Goal: Information Seeking & Learning: Learn about a topic

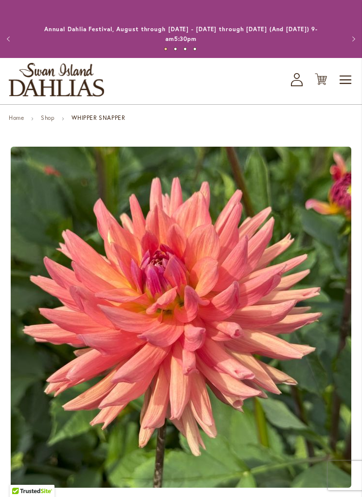
scroll to position [56, 0]
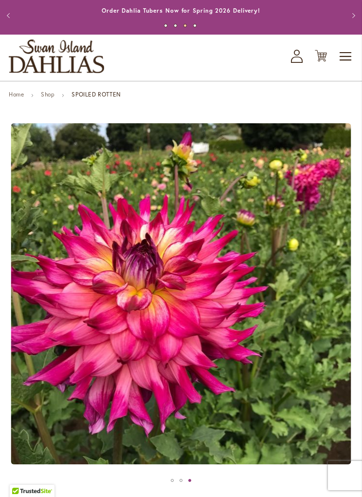
scroll to position [18, 0]
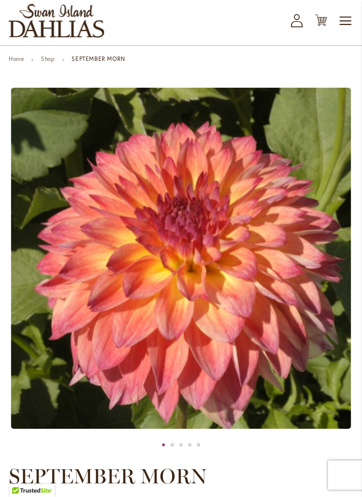
scroll to position [59, 0]
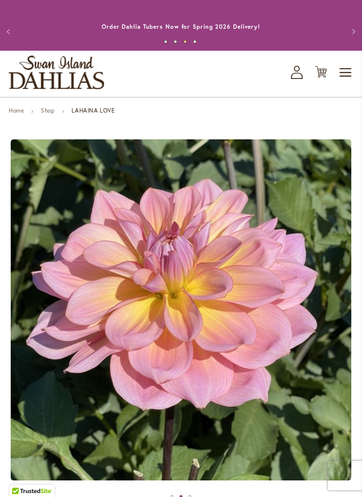
scroll to position [9, 0]
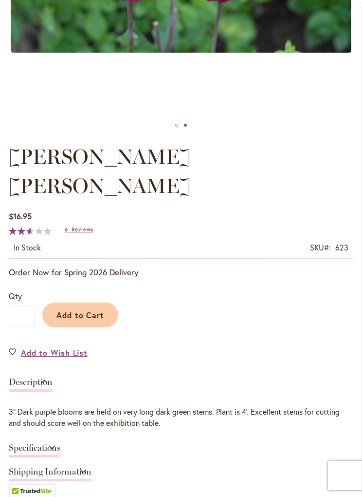
scroll to position [427, 0]
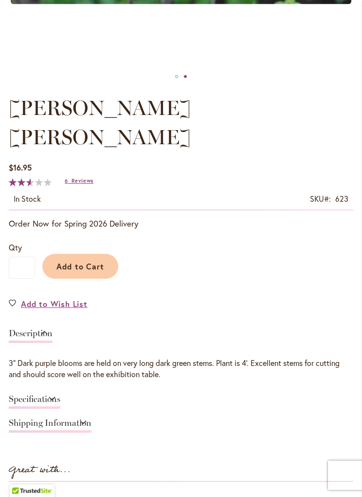
click at [69, 178] on link "6 Reviews" at bounding box center [79, 181] width 29 height 7
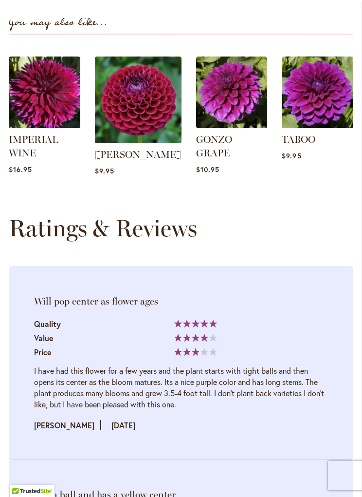
scroll to position [1137, 0]
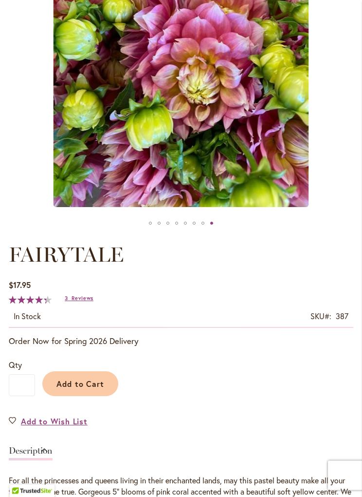
scroll to position [324, 0]
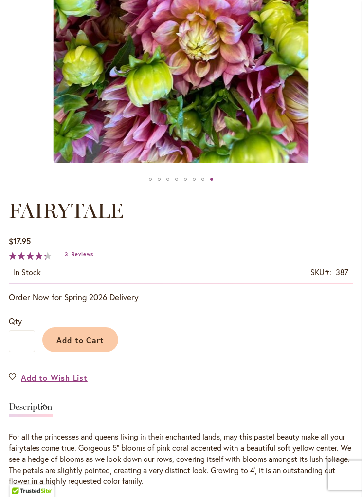
click at [82, 266] on div "In stock SKU 387" at bounding box center [181, 273] width 345 height 21
click at [92, 258] on span "Reviews" at bounding box center [83, 254] width 22 height 7
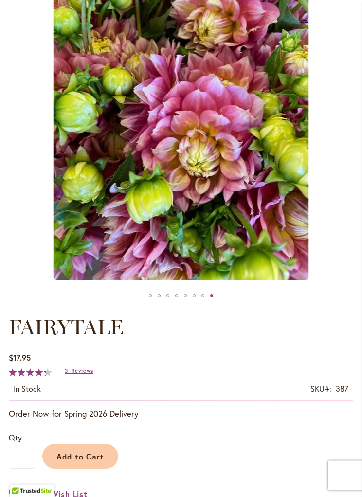
scroll to position [0, 0]
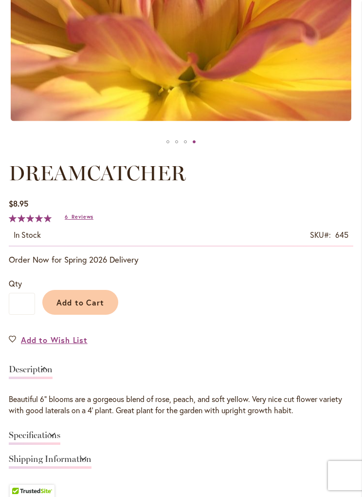
scroll to position [398, 0]
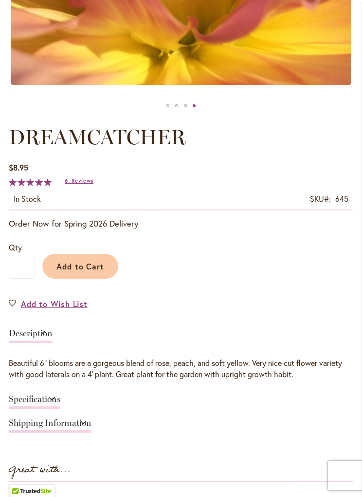
click at [81, 183] on span "Reviews" at bounding box center [83, 180] width 22 height 7
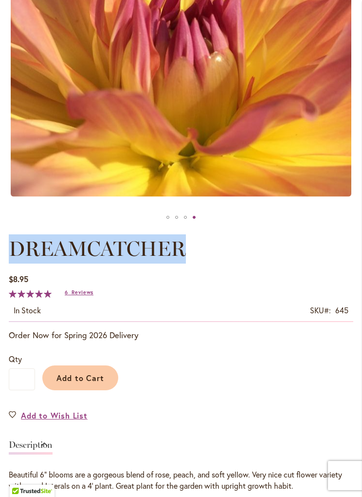
scroll to position [119, 0]
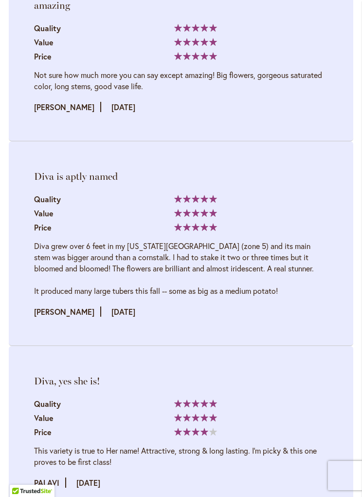
scroll to position [1605, 0]
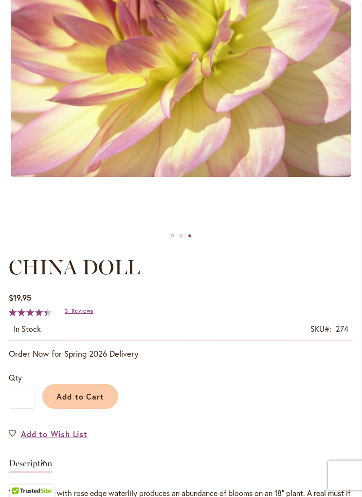
scroll to position [270, 0]
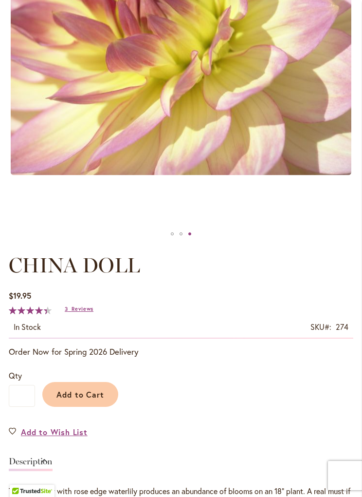
click at [85, 307] on span "Reviews" at bounding box center [83, 308] width 22 height 7
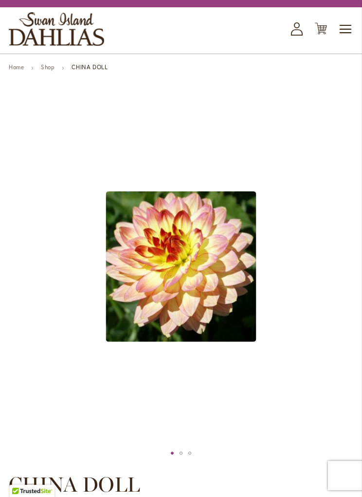
scroll to position [0, 0]
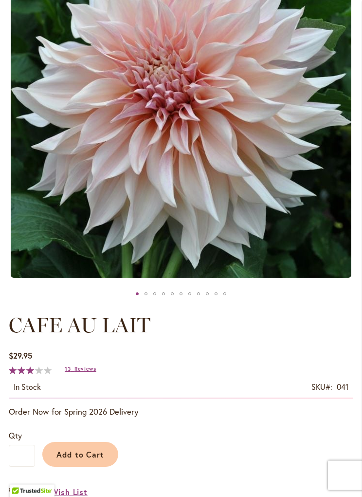
scroll to position [249, 0]
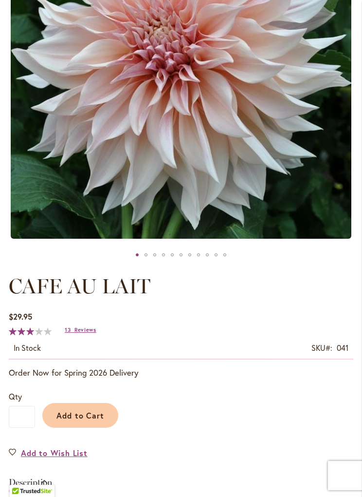
click at [95, 328] on span "Reviews" at bounding box center [86, 329] width 22 height 7
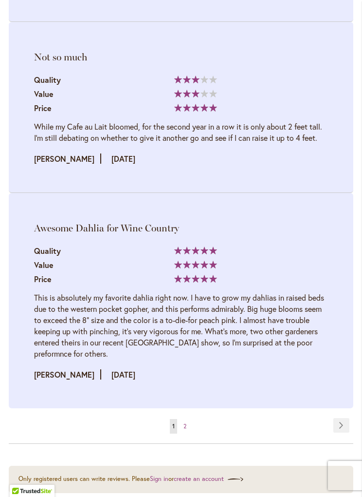
scroll to position [3099, 0]
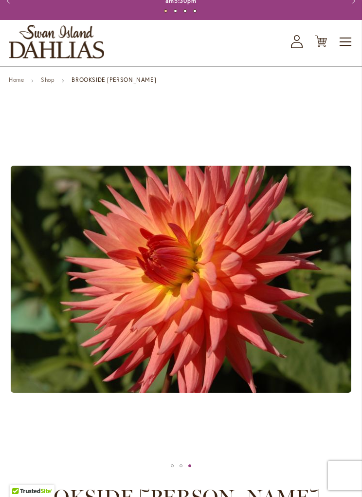
scroll to position [38, 0]
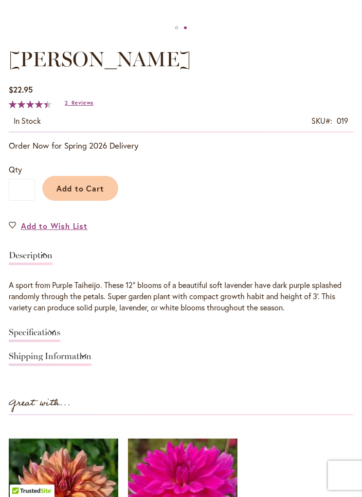
scroll to position [527, 0]
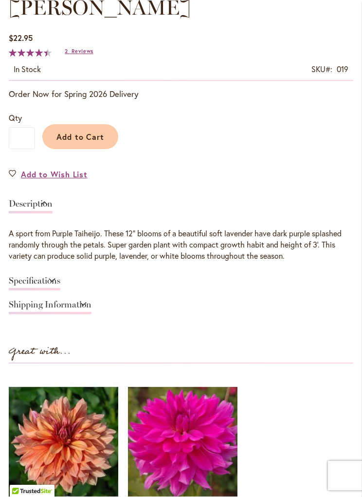
click at [82, 49] on span "Reviews" at bounding box center [83, 51] width 22 height 7
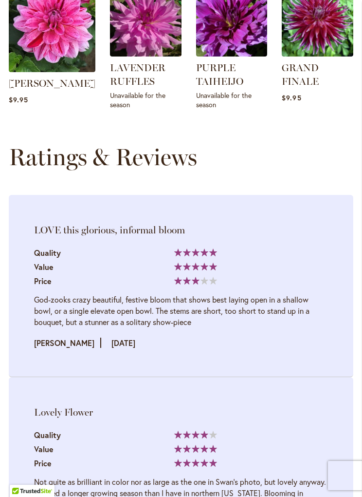
scroll to position [1308, 0]
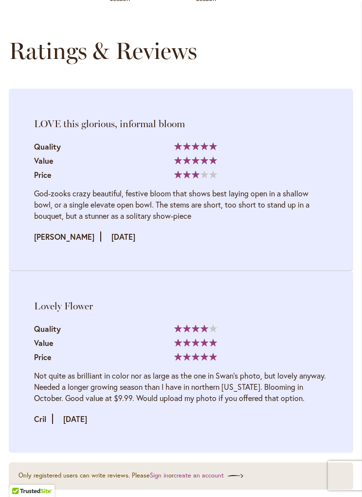
click at [302, 254] on li "LOVE this glorious, informal bloom Quality 100% Value Price" at bounding box center [181, 180] width 345 height 182
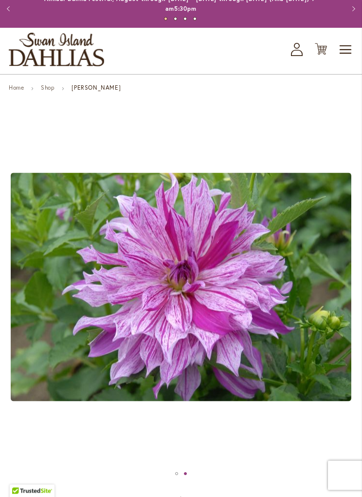
scroll to position [0, 0]
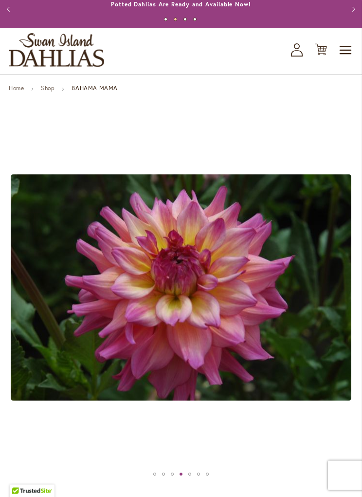
scroll to position [30, 0]
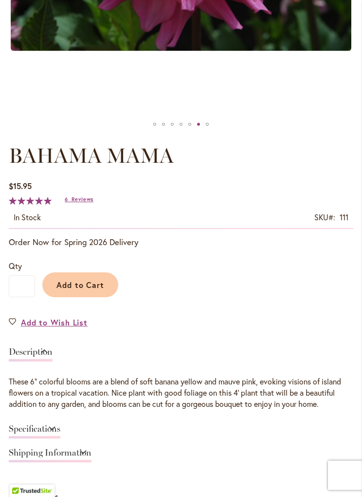
click at [92, 197] on span "Reviews" at bounding box center [83, 199] width 22 height 7
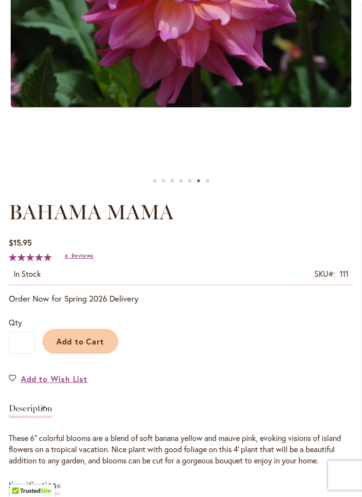
scroll to position [295, 0]
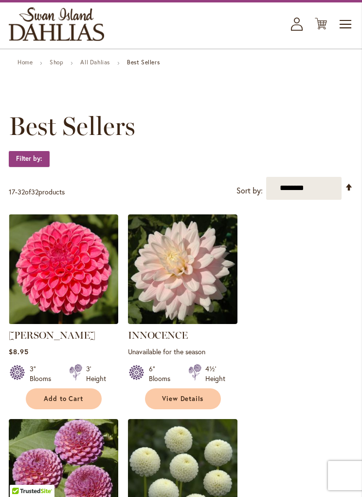
scroll to position [55, 0]
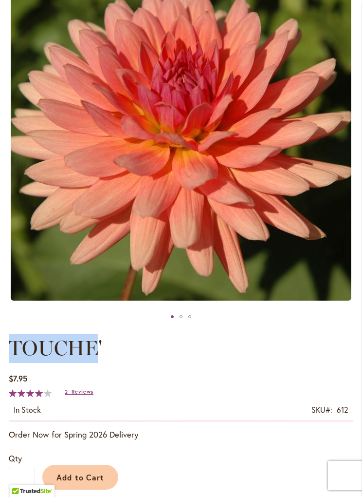
scroll to position [68, 0]
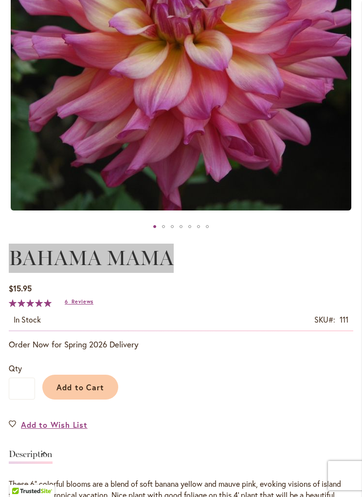
scroll to position [117, 0]
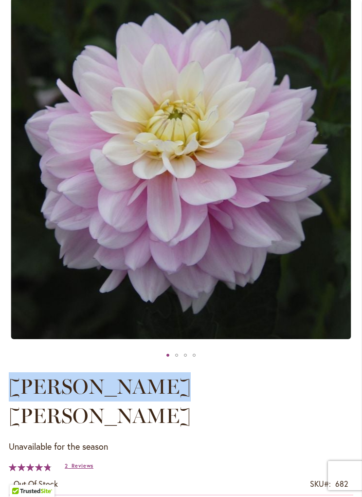
scroll to position [181, 0]
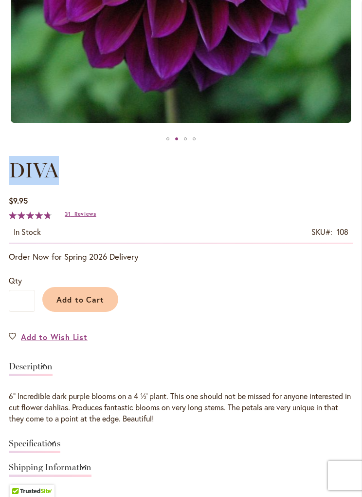
scroll to position [196, 0]
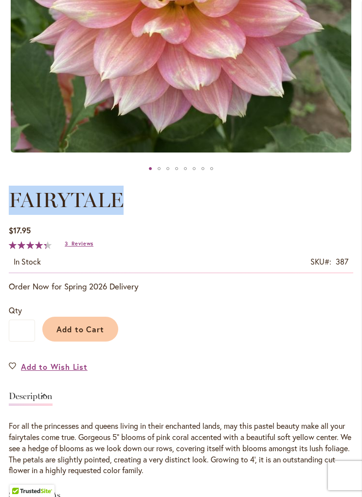
scroll to position [337, 0]
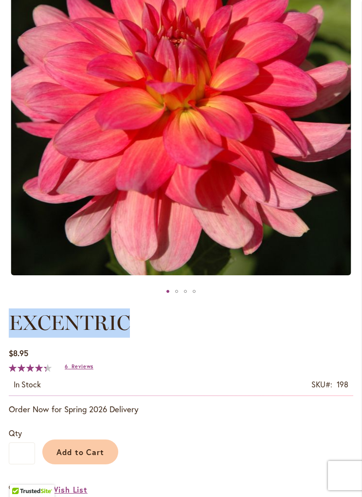
scroll to position [89, 0]
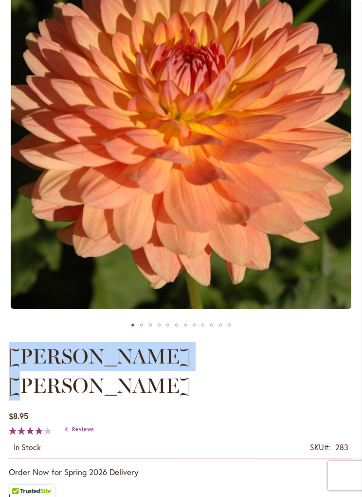
scroll to position [61, 0]
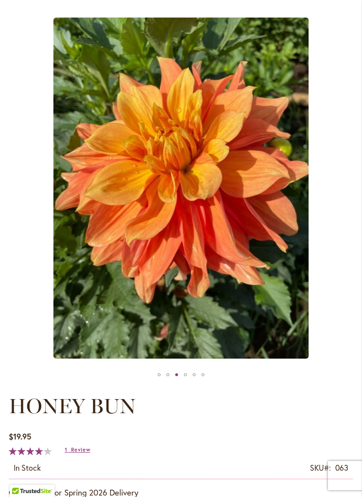
scroll to position [131, 0]
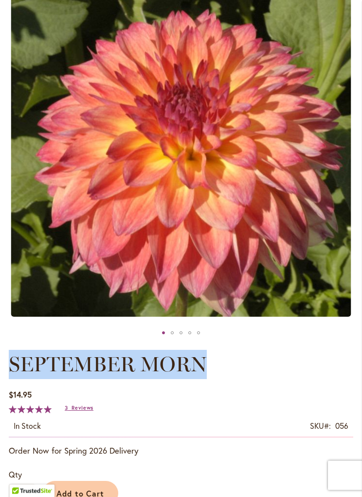
scroll to position [54, 0]
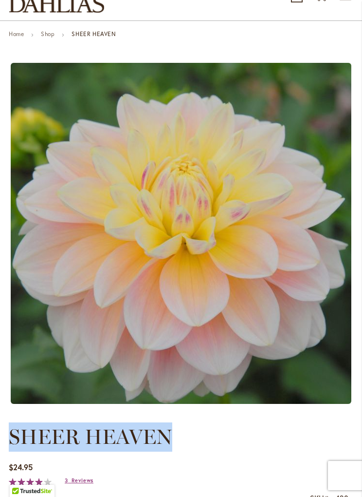
scroll to position [85, 0]
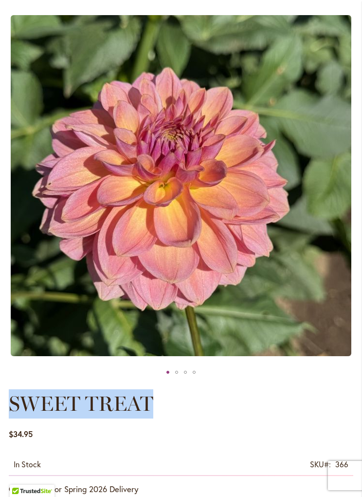
scroll to position [164, 0]
